Goal: Browse casually

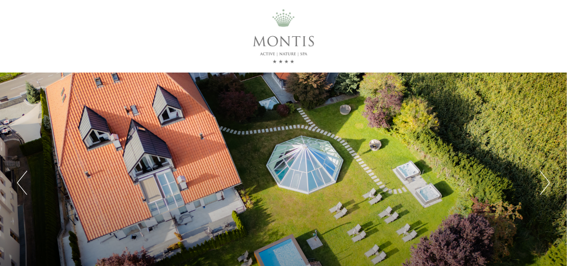
click at [543, 186] on button "Next" at bounding box center [545, 183] width 10 height 24
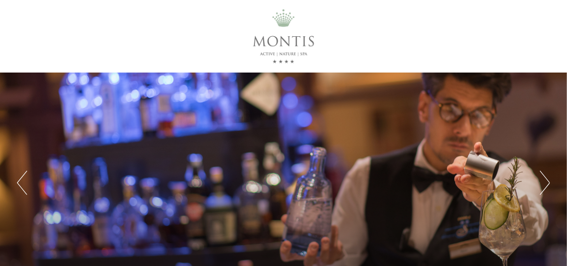
click at [543, 186] on button "Next" at bounding box center [545, 183] width 10 height 24
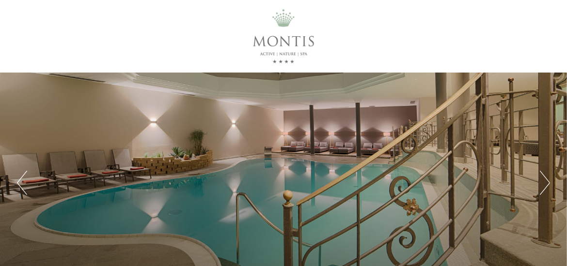
click at [543, 186] on button "Next" at bounding box center [545, 183] width 10 height 24
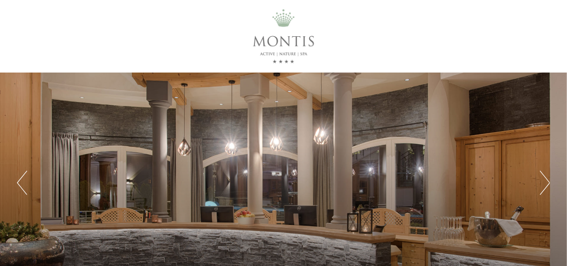
click at [543, 186] on button "Next" at bounding box center [545, 183] width 10 height 24
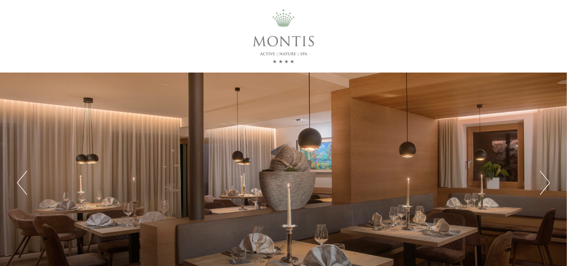
click at [543, 186] on button "Next" at bounding box center [545, 183] width 10 height 24
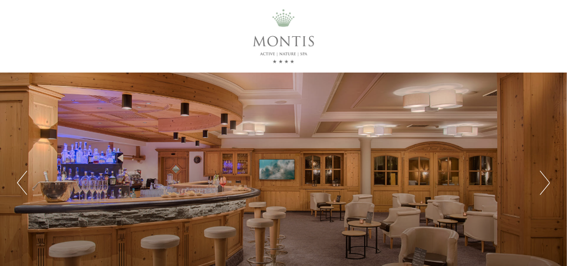
click at [543, 186] on button "Next" at bounding box center [545, 183] width 10 height 24
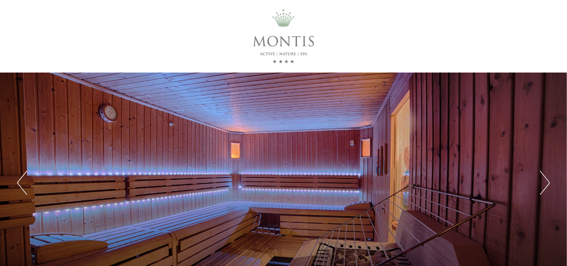
click at [543, 186] on button "Next" at bounding box center [545, 183] width 10 height 24
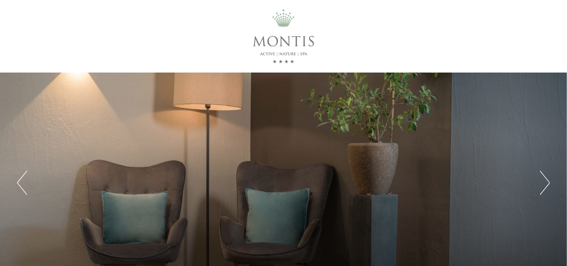
click at [543, 186] on button "Next" at bounding box center [545, 183] width 10 height 24
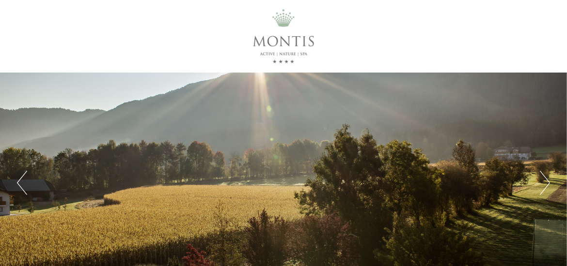
click at [543, 186] on button "Next" at bounding box center [545, 183] width 10 height 24
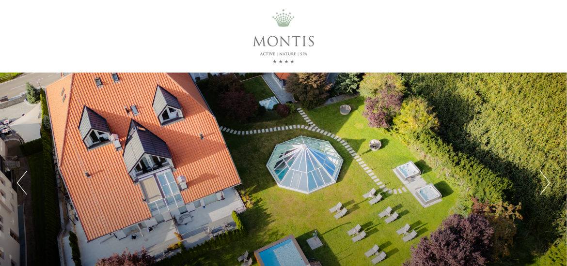
click at [543, 186] on button "Next" at bounding box center [545, 183] width 10 height 24
